Goal: Information Seeking & Learning: Learn about a topic

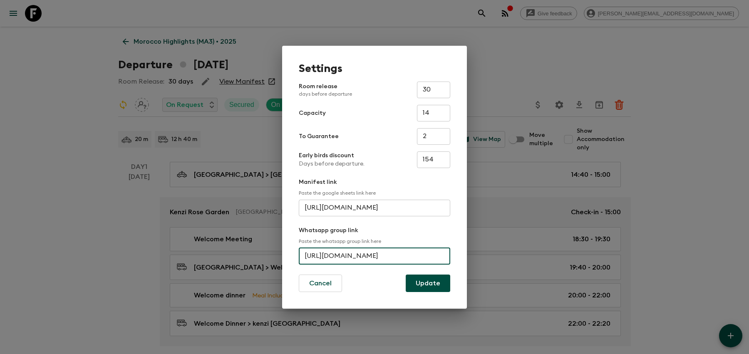
click at [201, 119] on div "Settings Room release days before departure 30 ​ Capacity 14 ​ To Guarantee 2 ​…" at bounding box center [374, 177] width 749 height 354
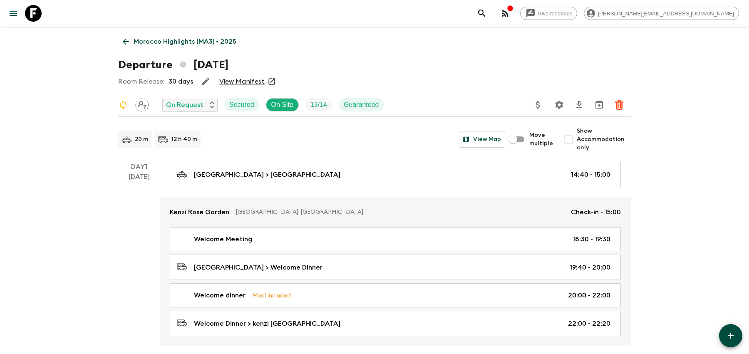
click at [487, 15] on icon "search adventures" at bounding box center [482, 13] width 10 height 10
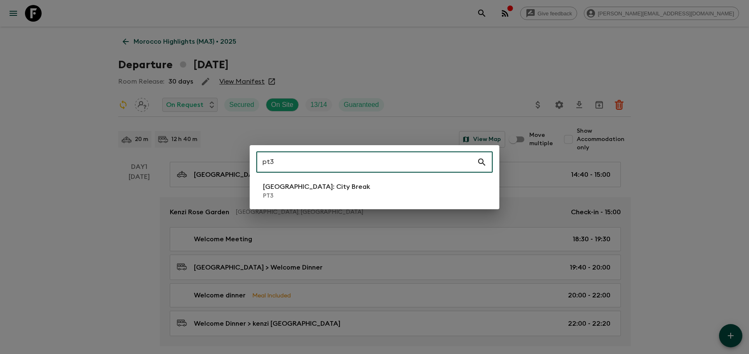
type input "pt3"
click at [336, 186] on li "[GEOGRAPHIC_DATA]: City Break PT3" at bounding box center [374, 190] width 236 height 23
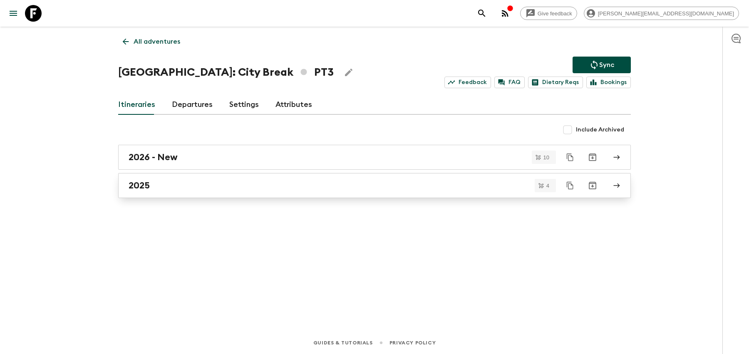
click at [221, 187] on div "2025" at bounding box center [367, 185] width 476 height 11
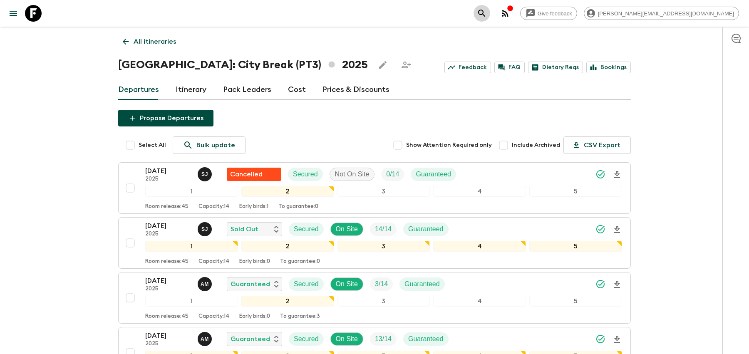
click at [487, 17] on icon "search adventures" at bounding box center [482, 13] width 10 height 10
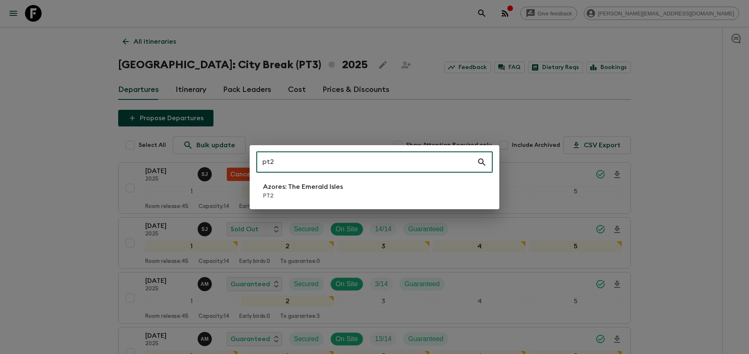
type input "pt2"
click at [295, 183] on p "Azores: The Emerald Isles" at bounding box center [303, 187] width 80 height 10
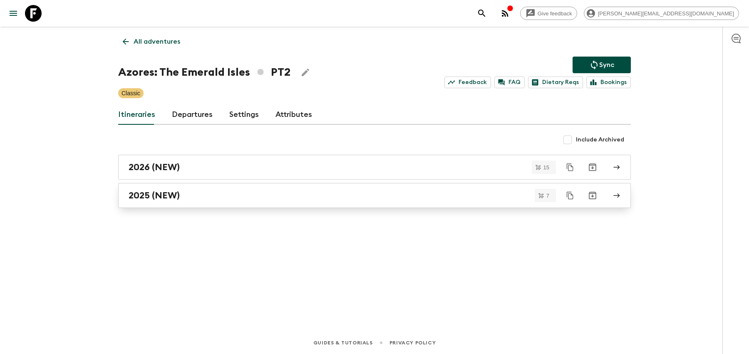
click at [192, 201] on link "2025 (NEW)" at bounding box center [374, 195] width 513 height 25
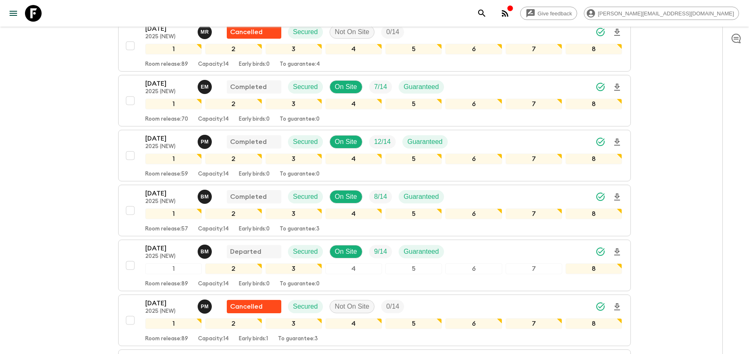
scroll to position [260, 0]
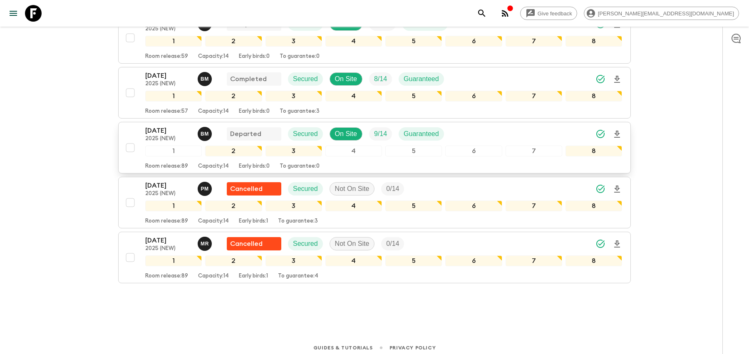
click at [466, 131] on div "[DATE] 2025 (NEW) B M Departed Secured On Site 9 / 14 Guaranteed" at bounding box center [383, 134] width 477 height 17
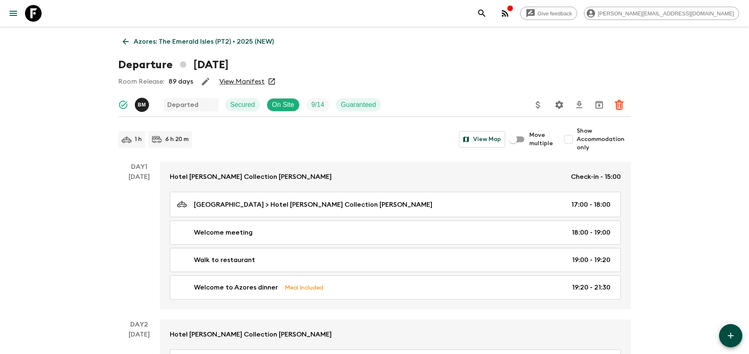
click at [569, 141] on input "Show Accommodation only" at bounding box center [568, 139] width 17 height 17
checkbox input "true"
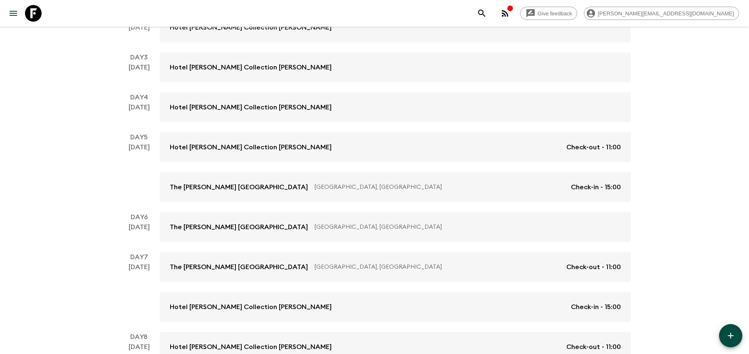
scroll to position [223, 0]
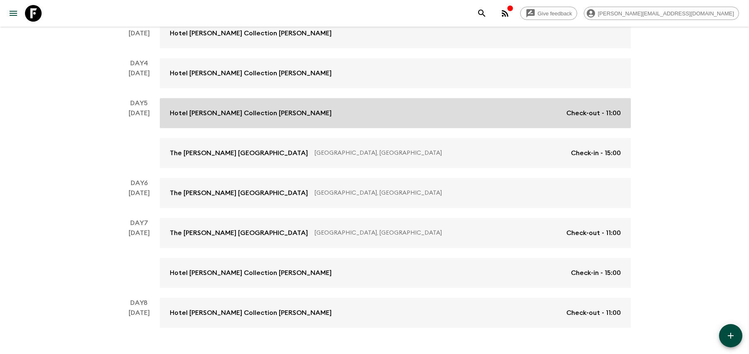
click at [366, 124] on link "Hotel [PERSON_NAME] Collection [PERSON_NAME] Check-out - 11:00" at bounding box center [395, 113] width 471 height 30
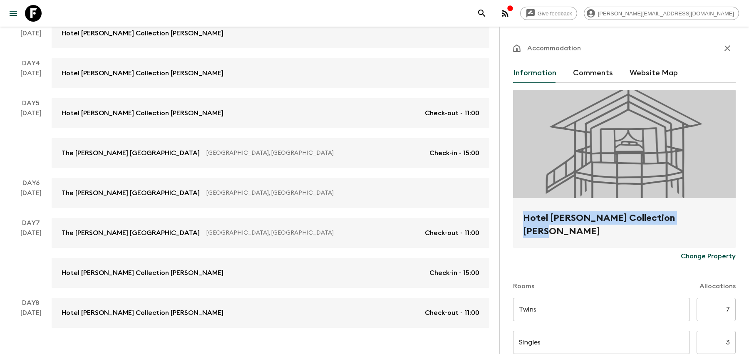
drag, startPoint x: 679, startPoint y: 213, endPoint x: 523, endPoint y: 219, distance: 156.9
click at [523, 219] on h2 "Hotel [PERSON_NAME] Collection [PERSON_NAME]" at bounding box center [624, 224] width 203 height 27
copy h2 "Hotel [PERSON_NAME] Collection [PERSON_NAME]"
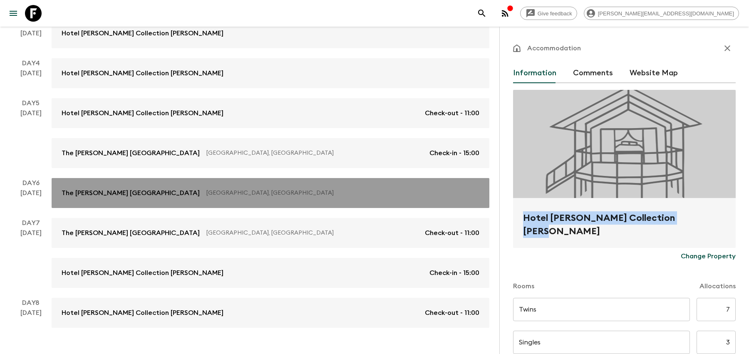
click at [187, 193] on p "The [PERSON_NAME] [GEOGRAPHIC_DATA]" at bounding box center [131, 193] width 138 height 10
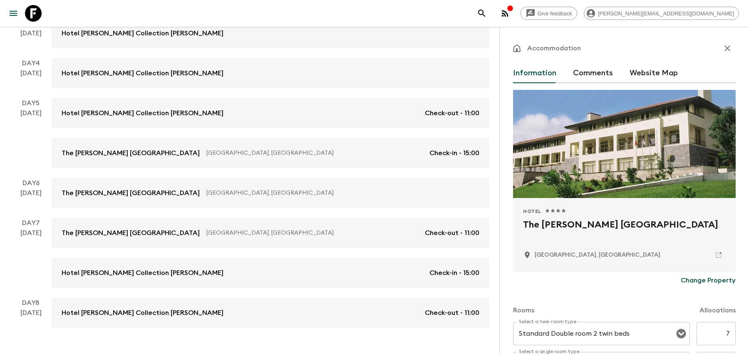
drag, startPoint x: 723, startPoint y: 224, endPoint x: 518, endPoint y: 218, distance: 204.4
click at [518, 218] on div "Hotel 1 Star 2 Stars 3 Stars 4 Stars 5 Stars The [PERSON_NAME] [GEOGRAPHIC_DATA…" at bounding box center [624, 235] width 223 height 74
copy h2 "The [PERSON_NAME] [GEOGRAPHIC_DATA]"
